Goal: Navigation & Orientation: Find specific page/section

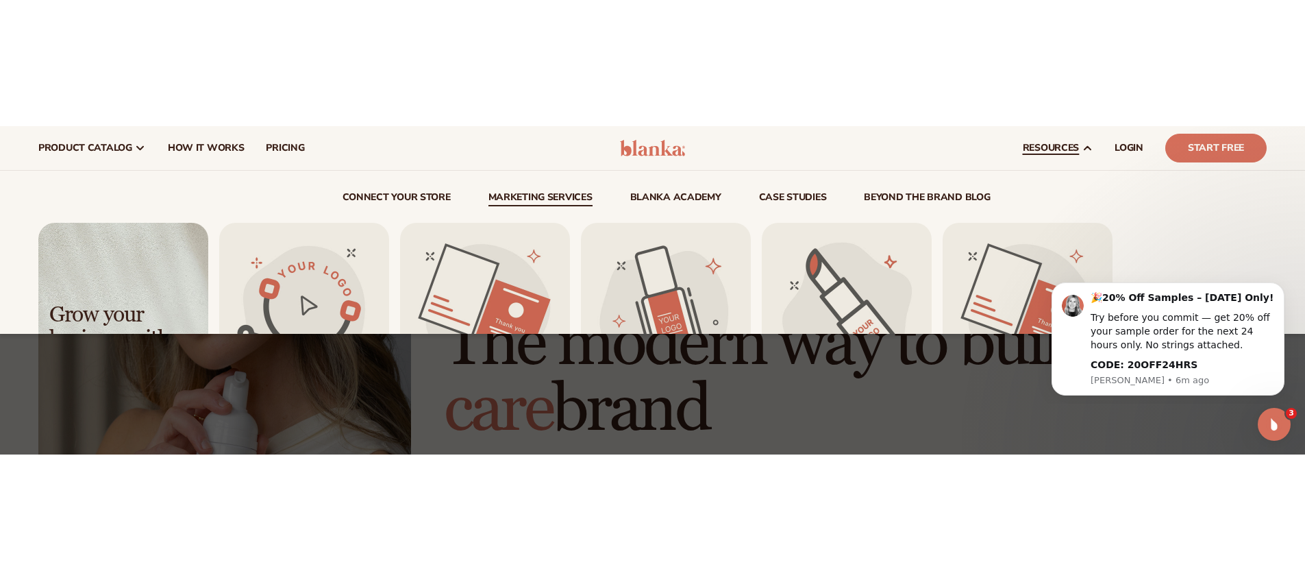
scroll to position [69, 0]
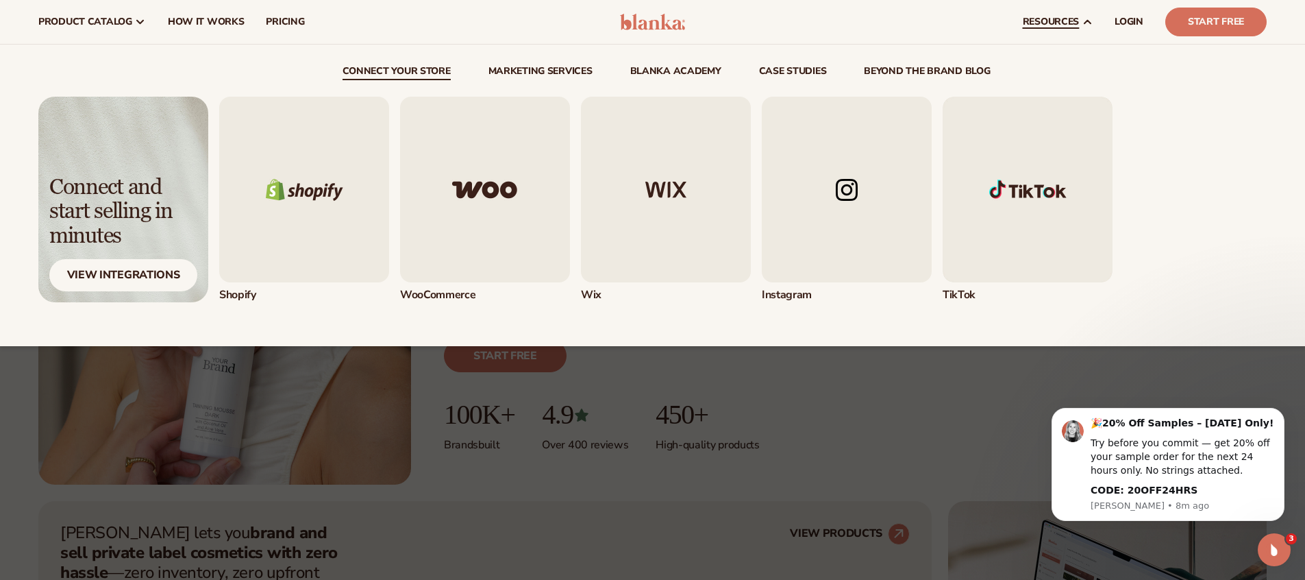
drag, startPoint x: 1002, startPoint y: 72, endPoint x: 865, endPoint y: 78, distance: 137.8
click at [865, 78] on ul "connect your store Marketing services [GEOGRAPHIC_DATA]" at bounding box center [652, 73] width 1228 height 14
copy link "beyond the brand blog"
click at [1015, 72] on ul "connect your store Marketing services [GEOGRAPHIC_DATA]" at bounding box center [652, 73] width 1228 height 14
drag, startPoint x: 1004, startPoint y: 74, endPoint x: 858, endPoint y: 77, distance: 146.0
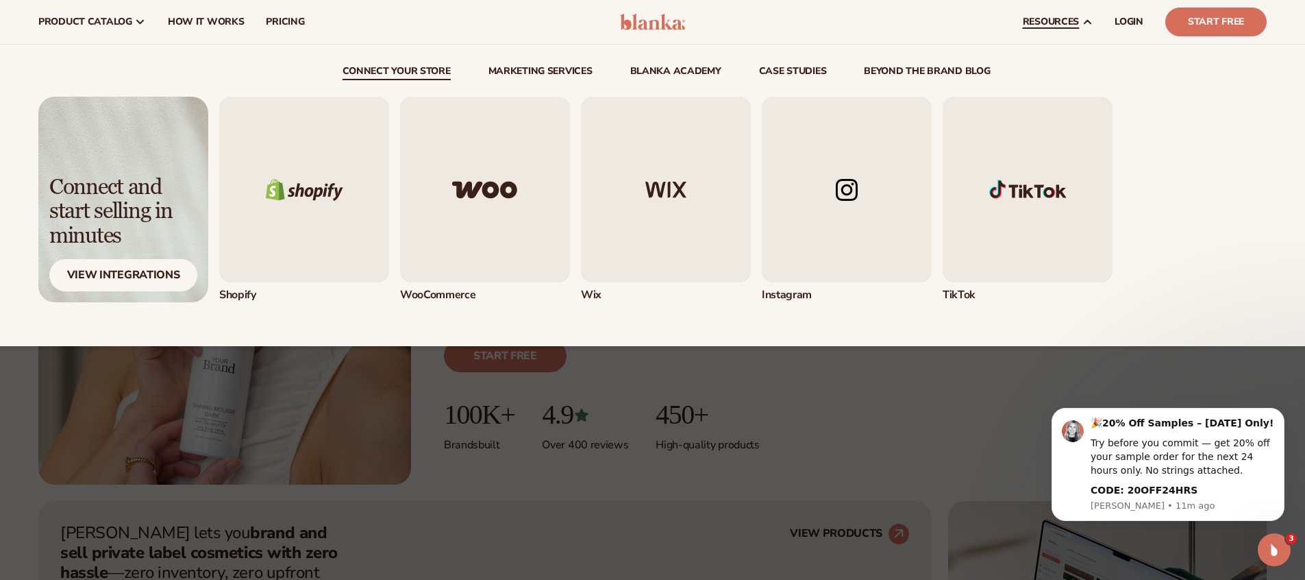
click at [858, 77] on ul "connect your store Marketing services [GEOGRAPHIC_DATA]" at bounding box center [652, 73] width 1228 height 14
copy link "beyond the brand blog"
